Goal: Task Accomplishment & Management: Manage account settings

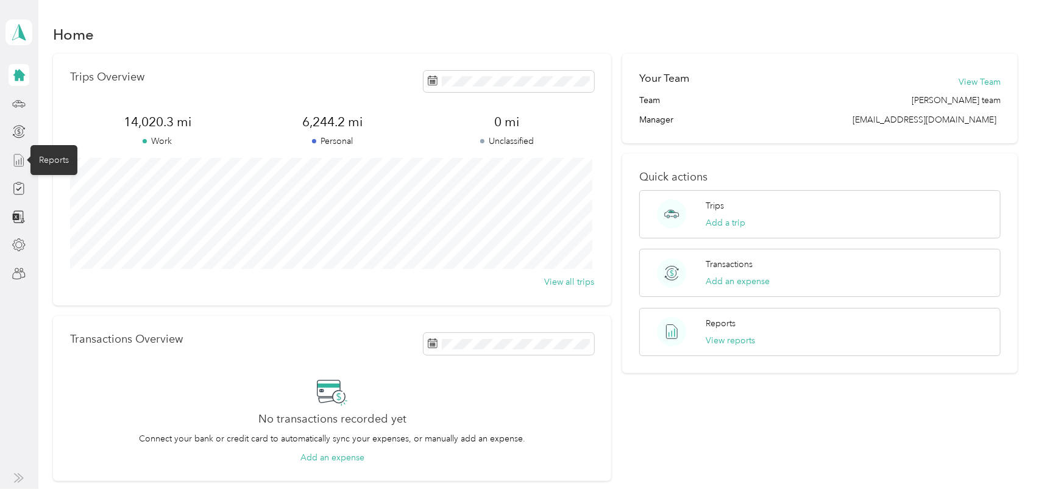
click at [20, 160] on icon at bounding box center [18, 160] width 13 height 13
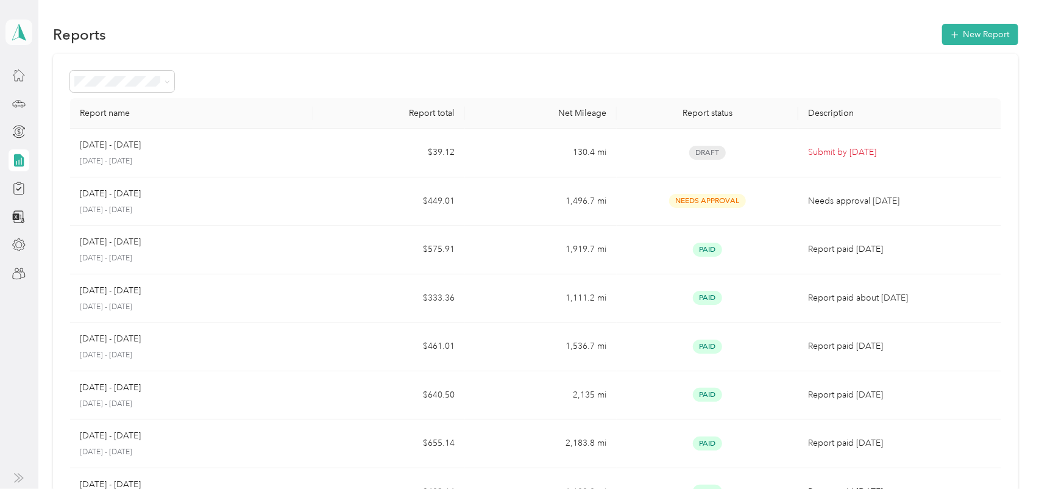
click at [20, 37] on icon at bounding box center [19, 32] width 18 height 17
click at [68, 97] on div "Team dashboard" at bounding box center [48, 97] width 65 height 13
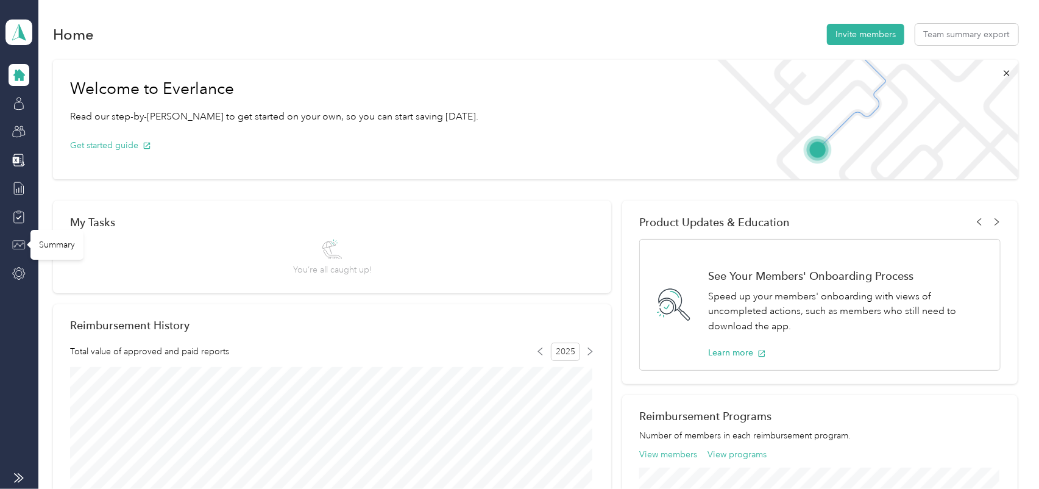
click at [25, 241] on icon at bounding box center [19, 245] width 12 height 9
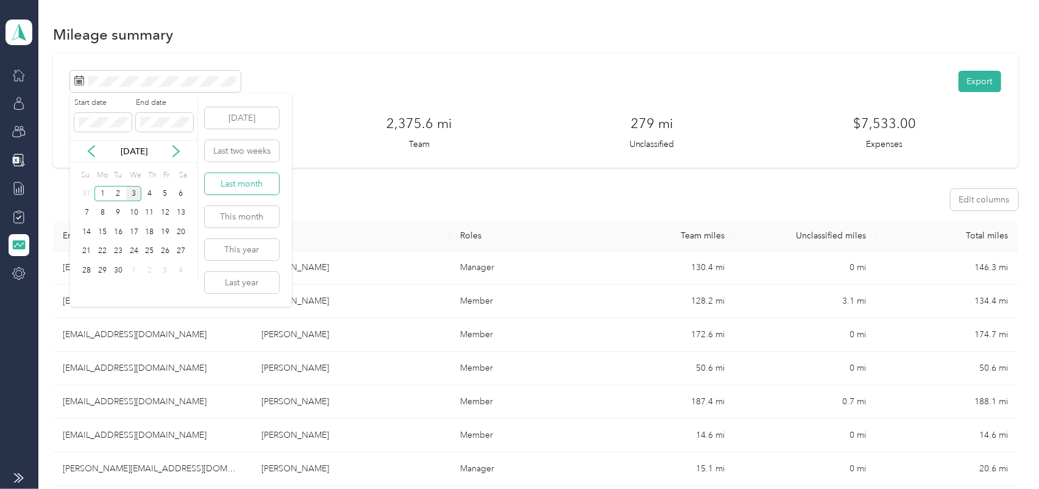
click at [250, 185] on button "Last month" at bounding box center [242, 183] width 74 height 21
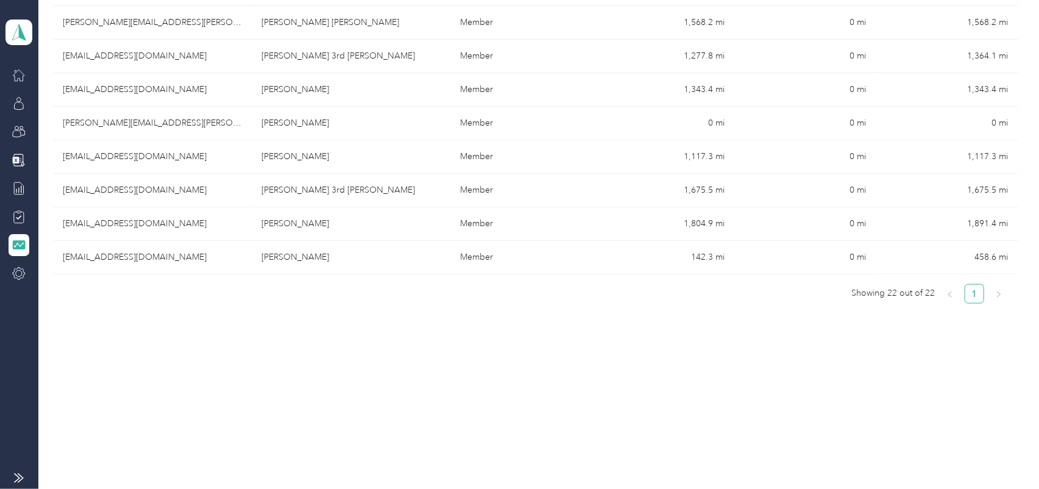
scroll to position [267, 0]
